Goal: Check status: Check status

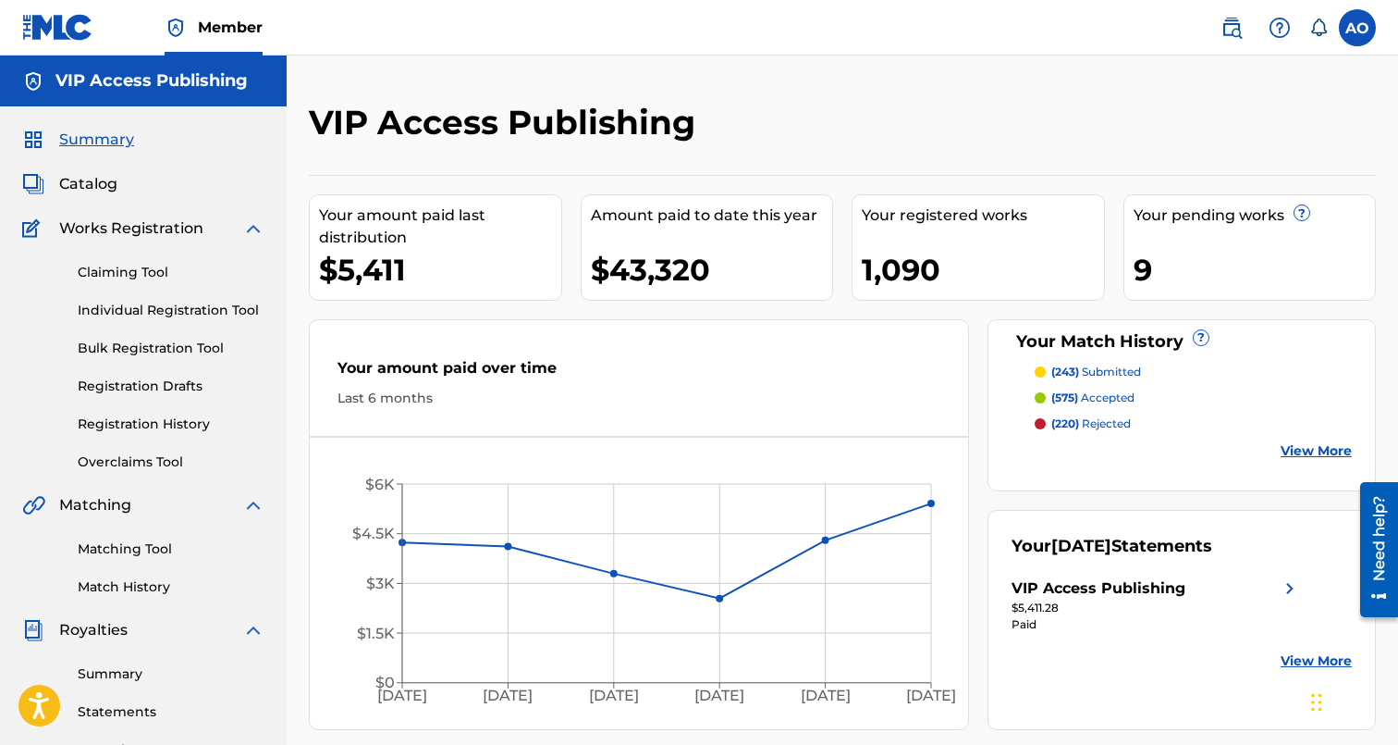
click at [108, 195] on span "Catalog" at bounding box center [88, 184] width 58 height 22
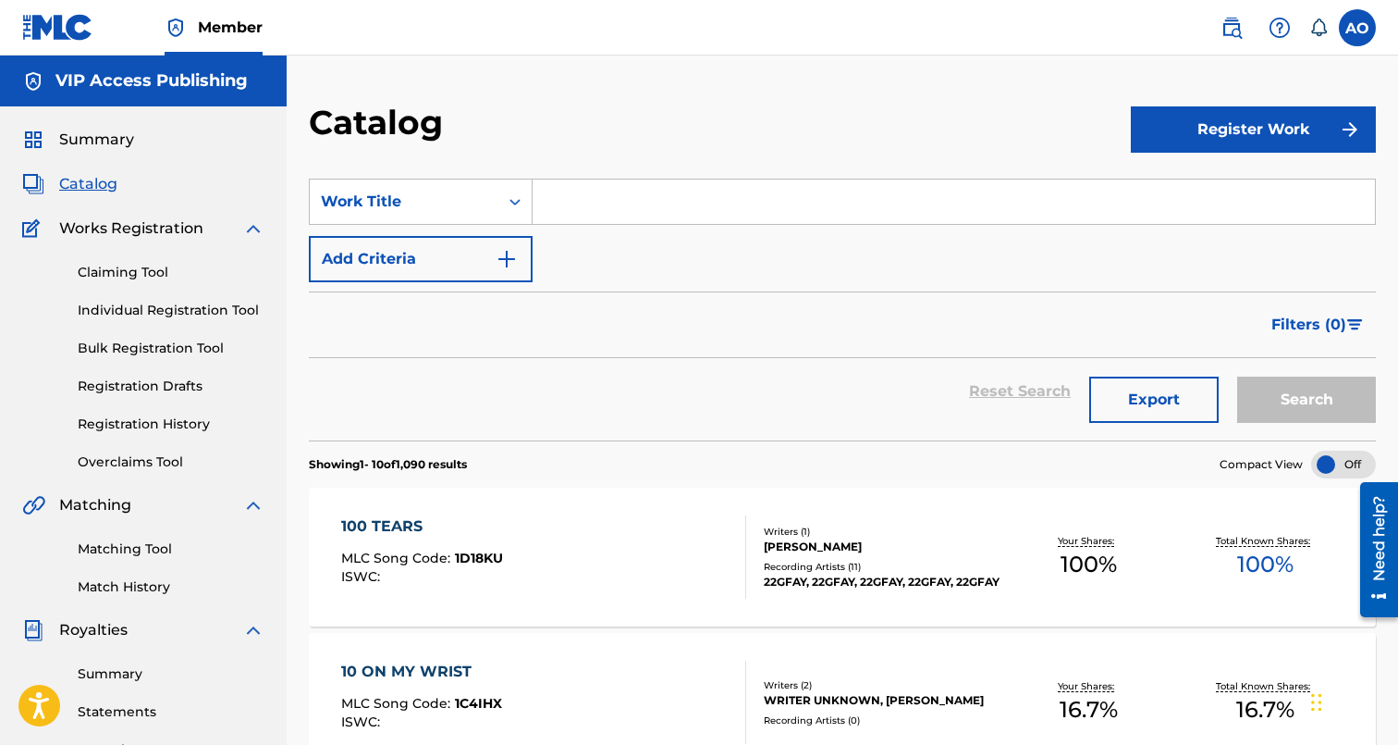
click at [163, 420] on link "Registration History" at bounding box center [171, 423] width 187 height 19
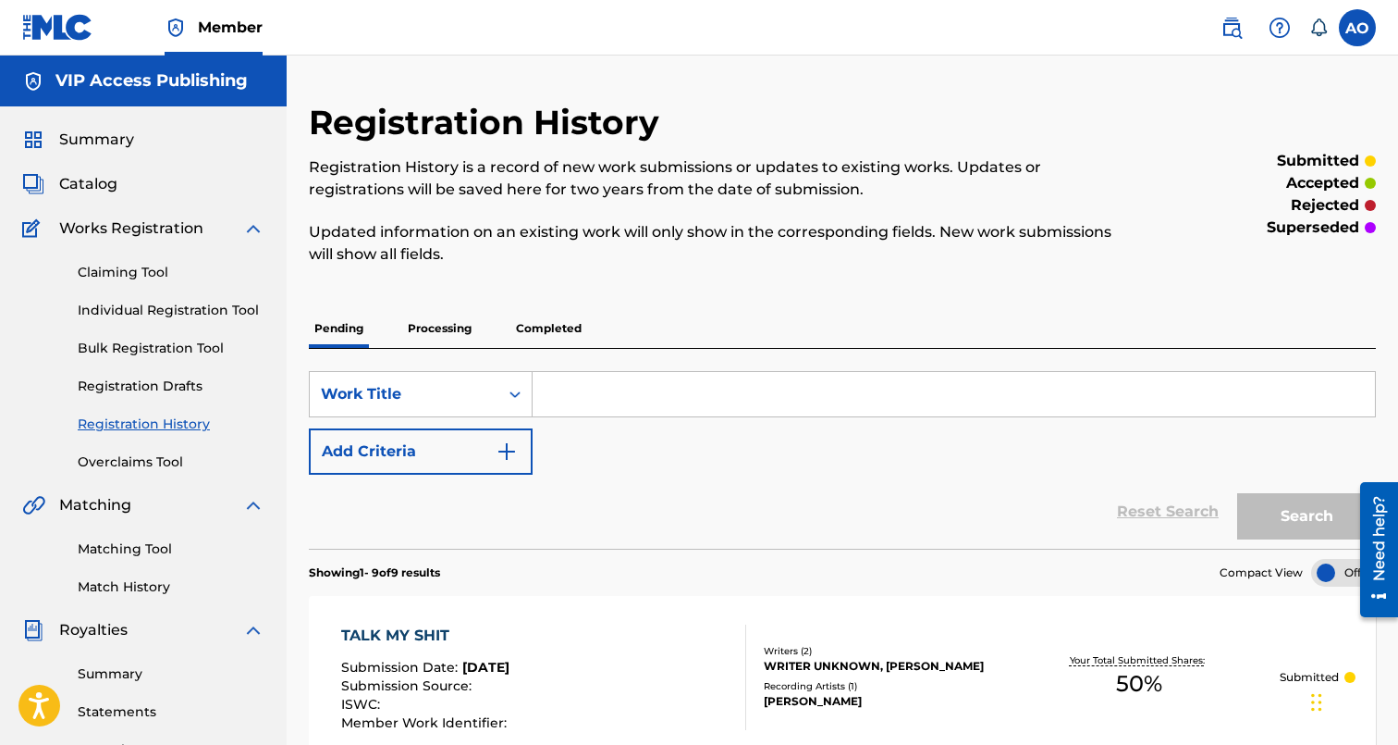
click at [438, 330] on p "Processing" at bounding box center [439, 328] width 75 height 39
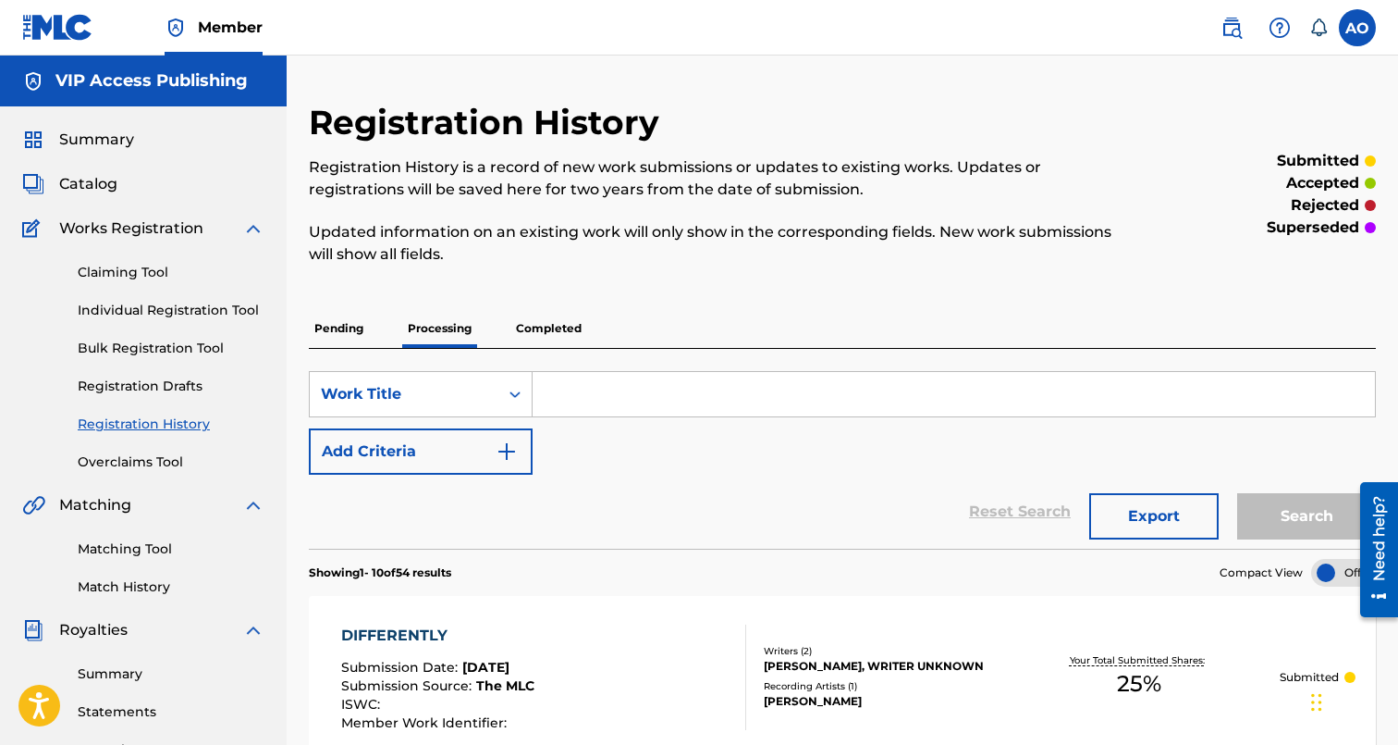
click at [546, 325] on p "Completed" at bounding box center [549, 328] width 77 height 39
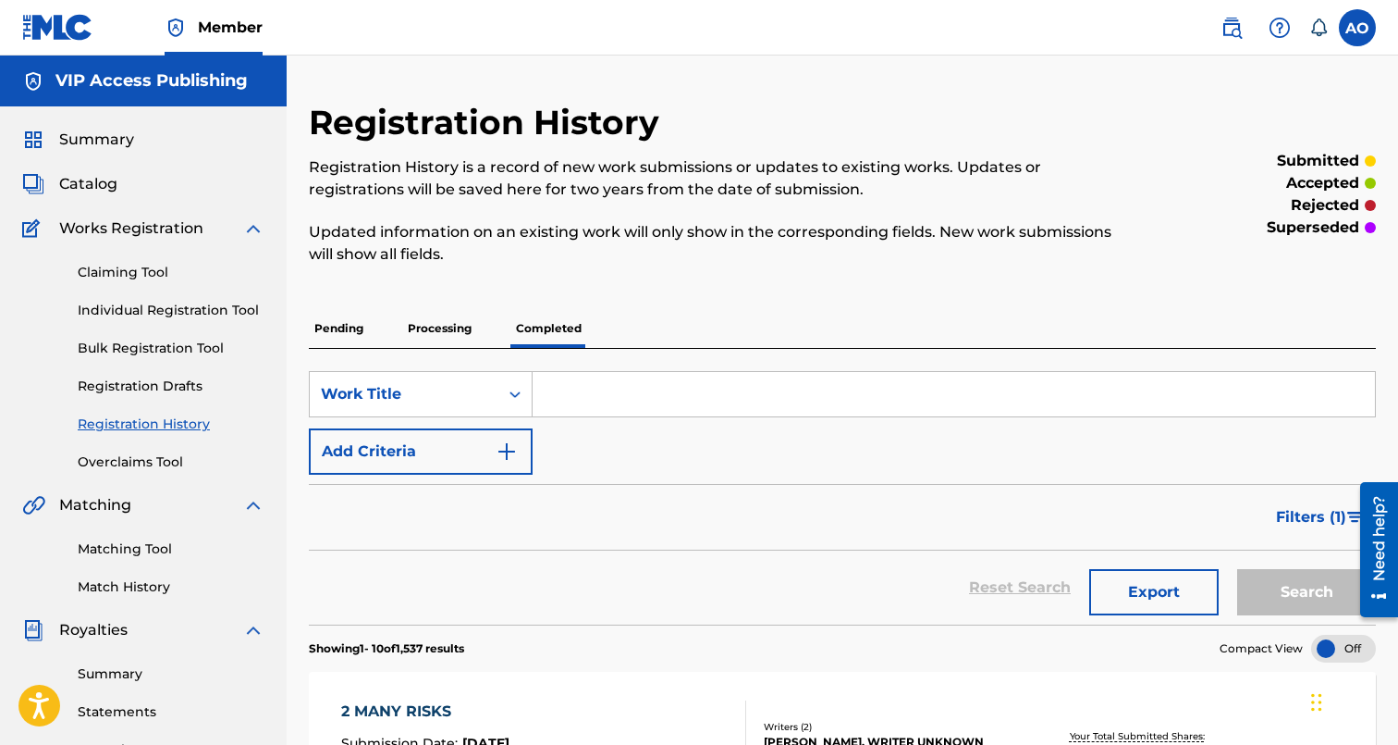
click at [92, 133] on span "Summary" at bounding box center [96, 140] width 75 height 22
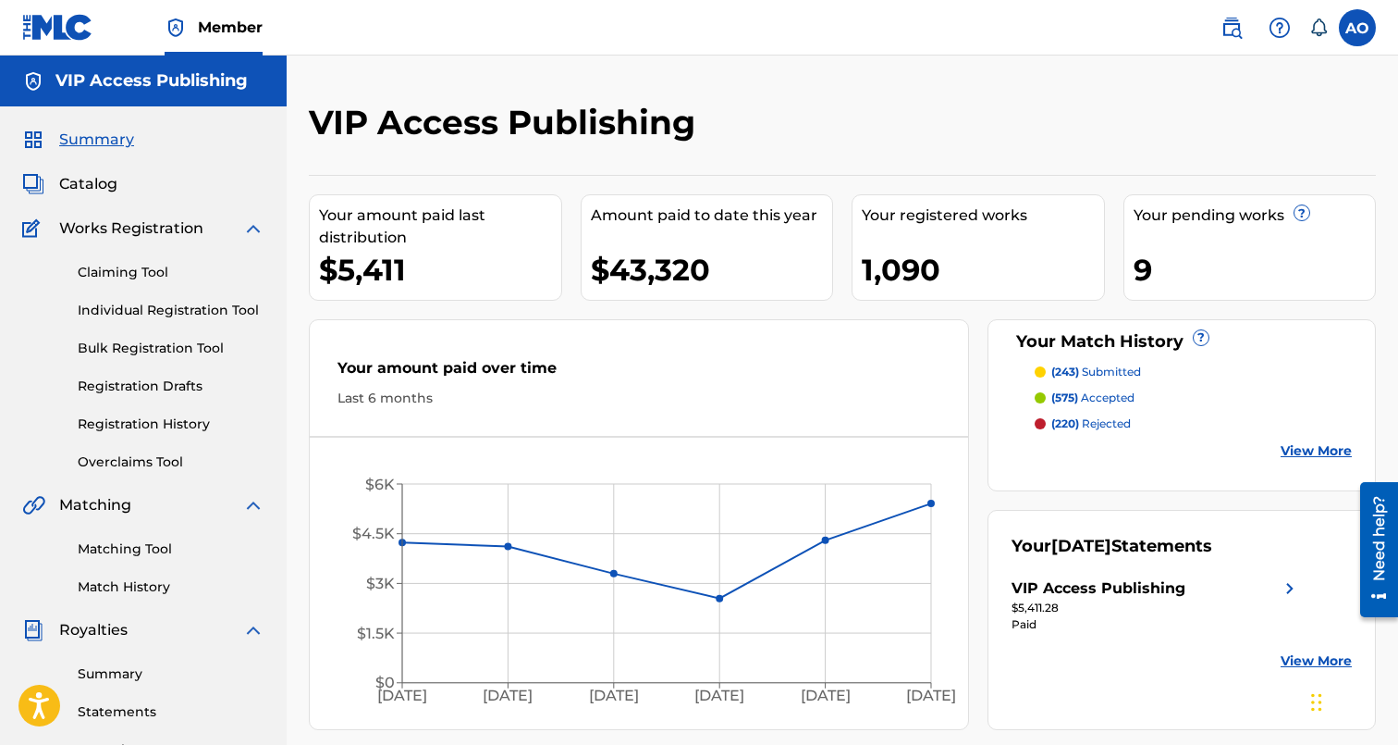
click at [105, 189] on span "Catalog" at bounding box center [88, 184] width 58 height 22
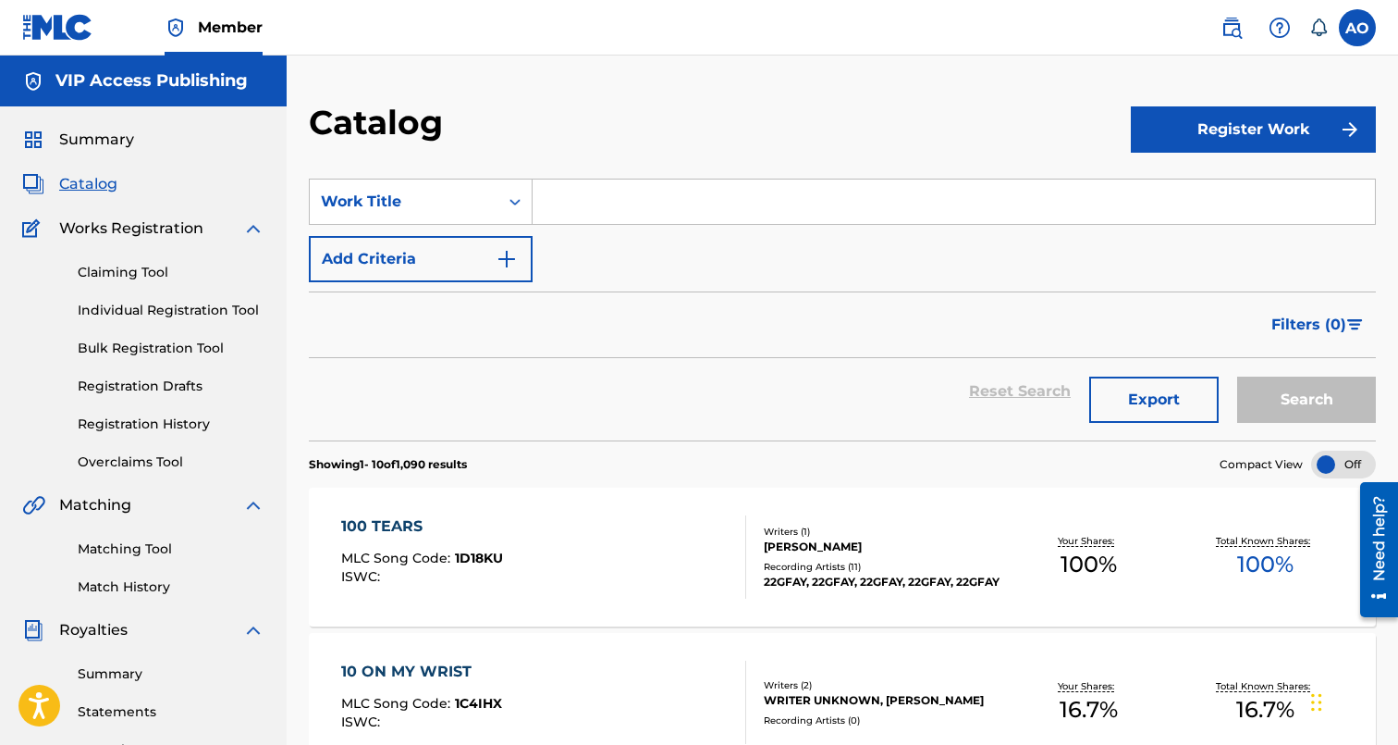
click at [122, 134] on span "Summary" at bounding box center [96, 140] width 75 height 22
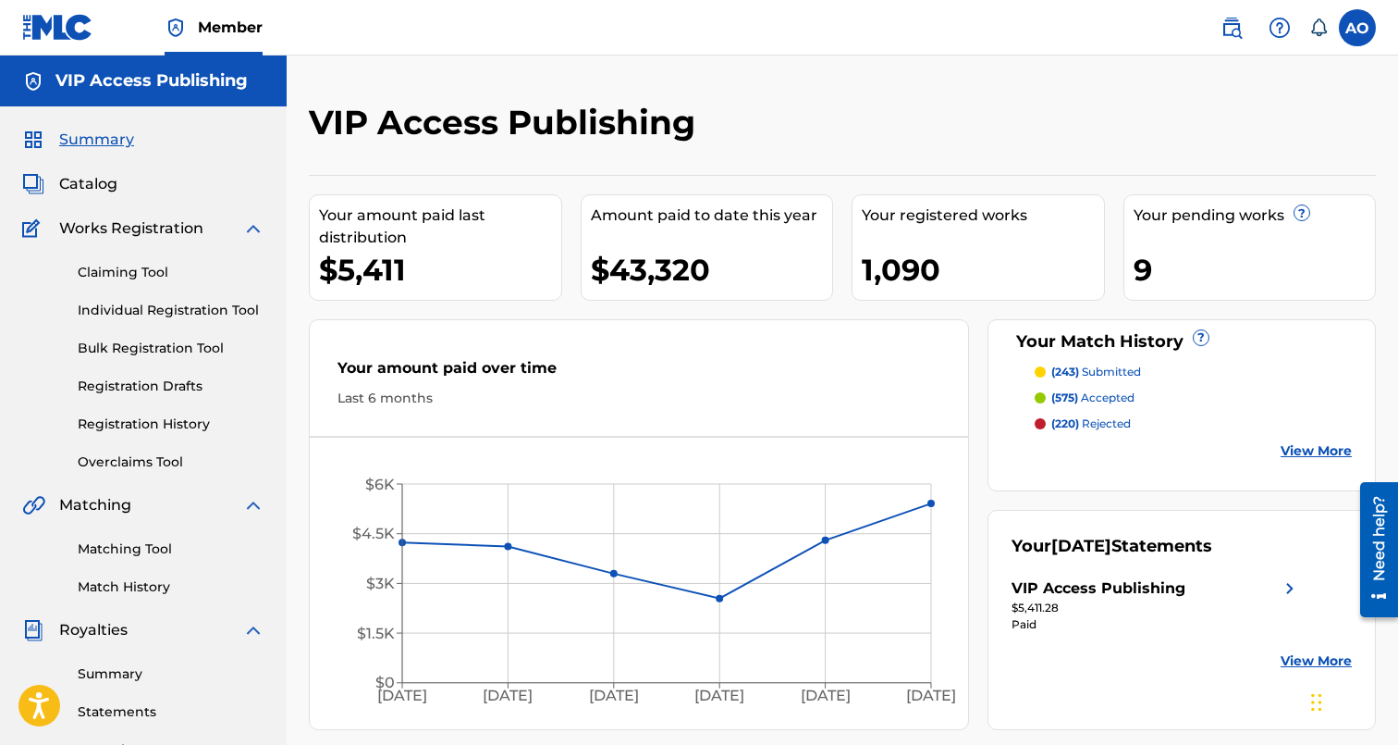
click at [107, 191] on span "Catalog" at bounding box center [88, 184] width 58 height 22
